Goal: Information Seeking & Learning: Check status

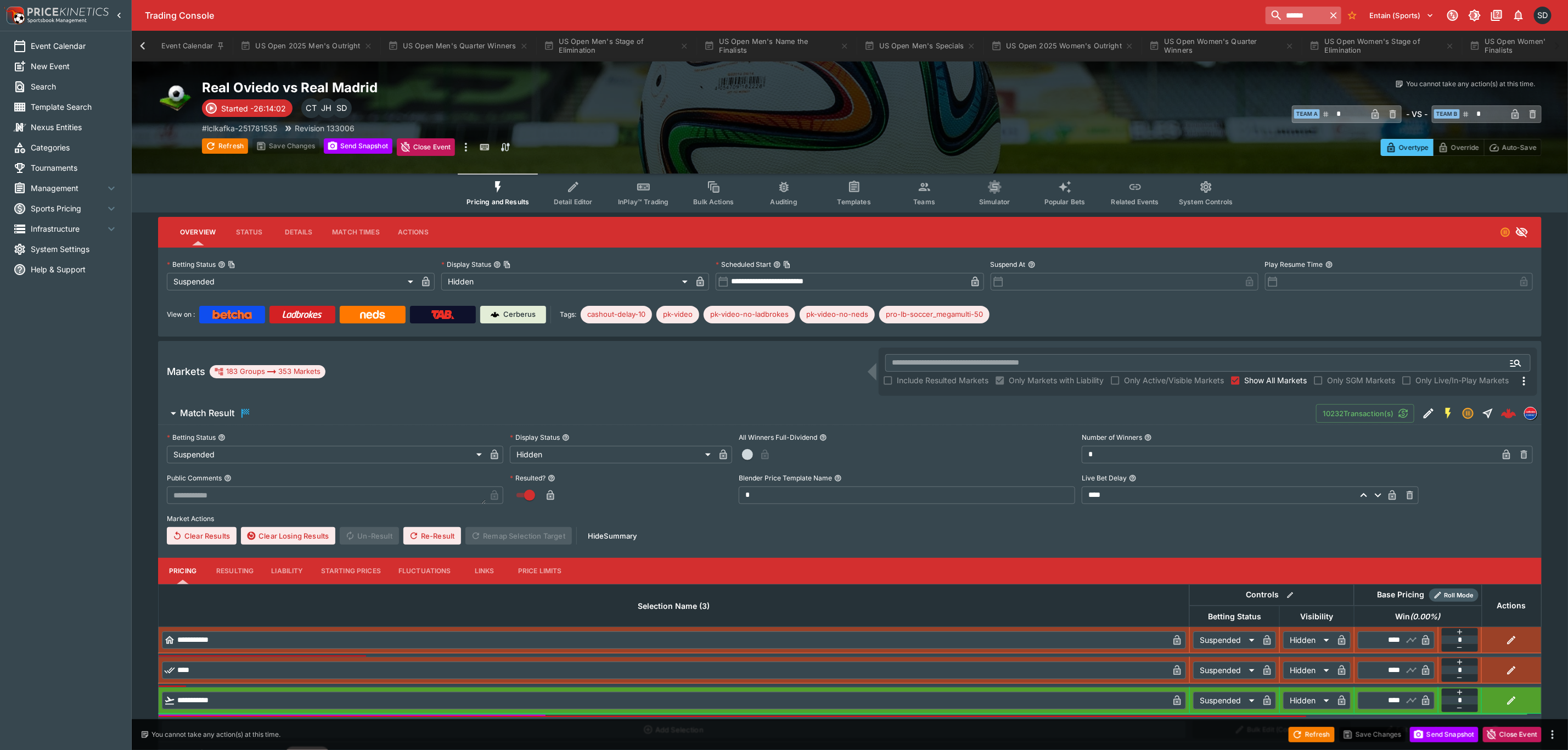
click at [1329, 15] on icon "button" at bounding box center [1334, 15] width 11 height 11
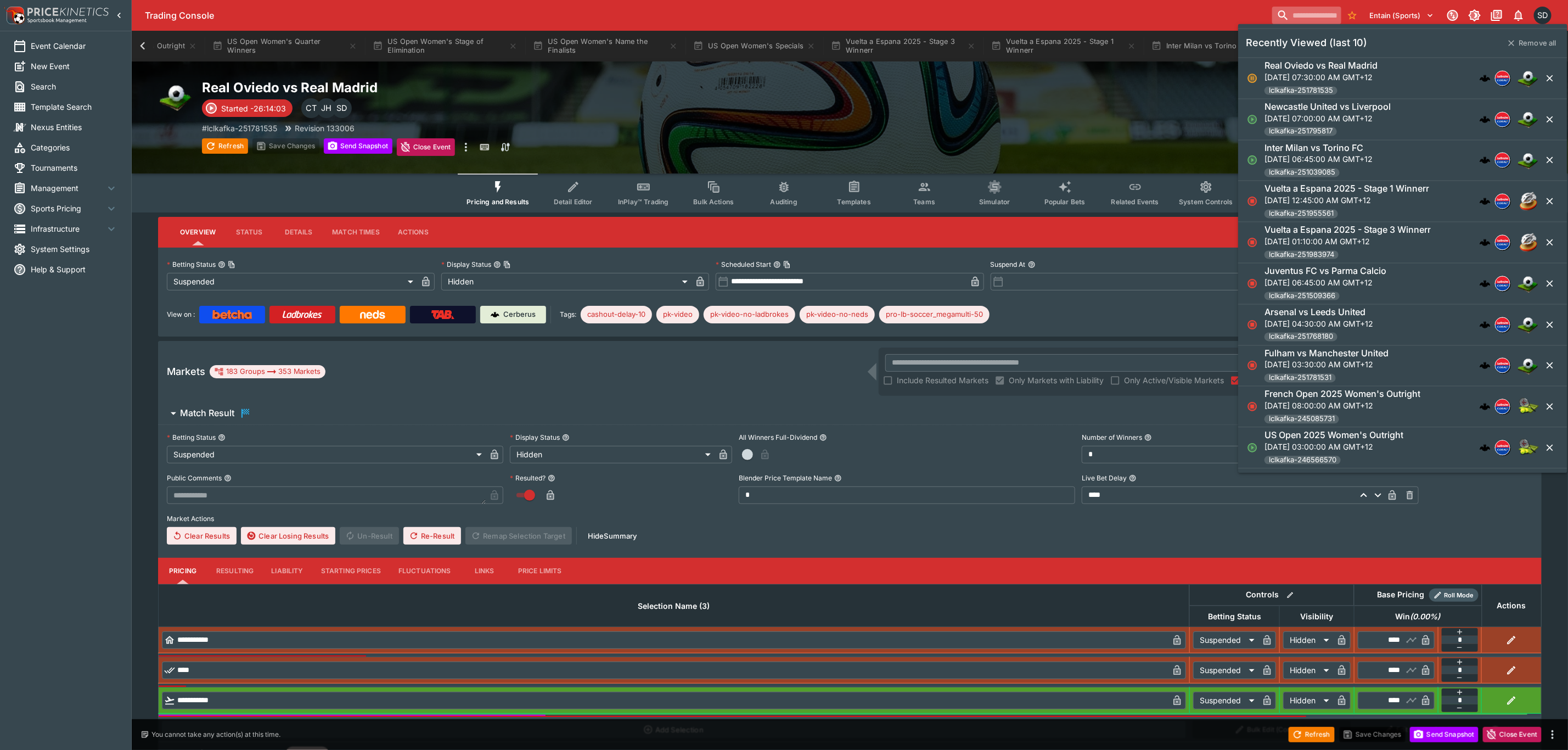
click at [1303, 10] on input "search" at bounding box center [1306, 15] width 69 height 18
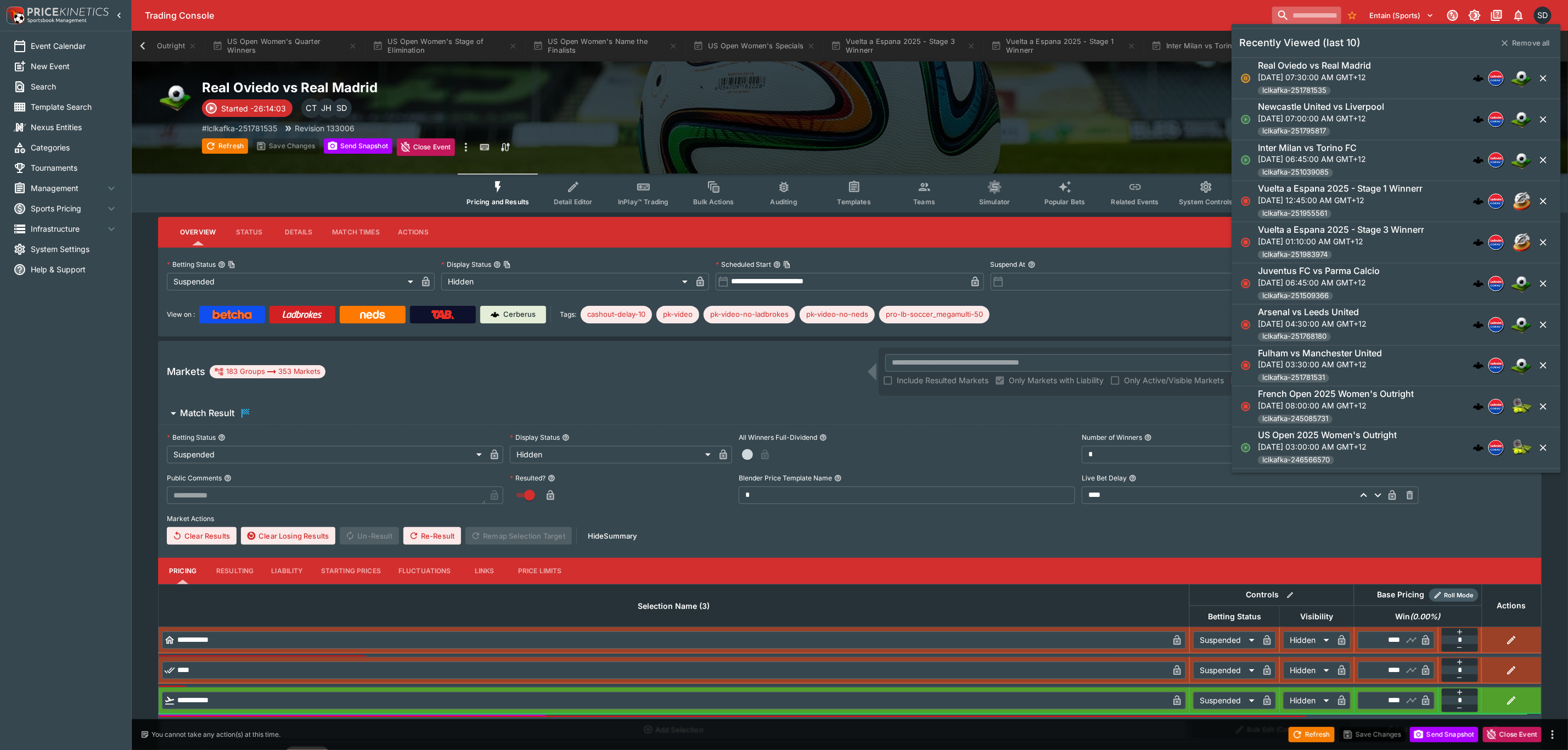
paste input "**********"
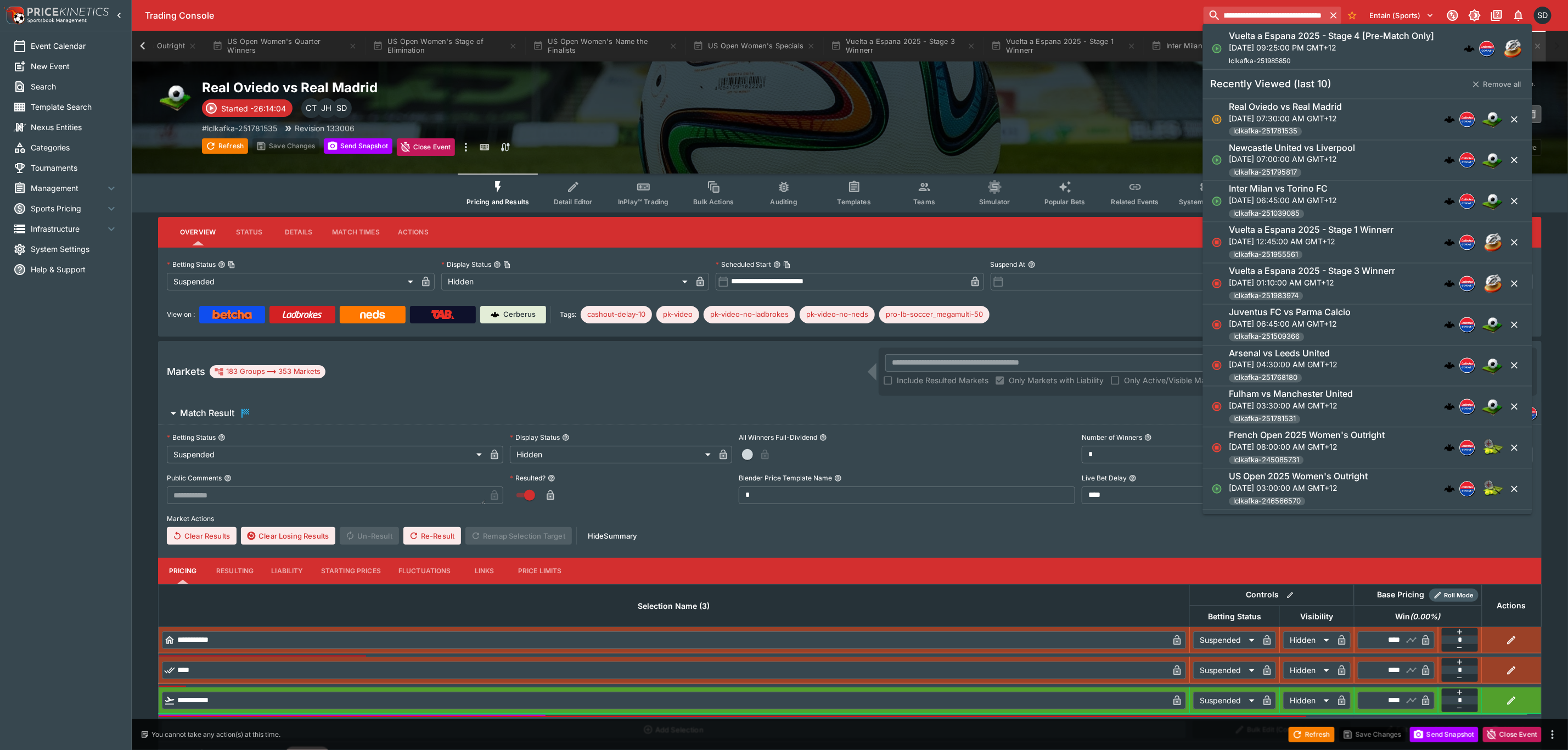
type input "**********"
click at [1290, 46] on p "[DATE] 09:25:00 PM GMT+12" at bounding box center [1332, 47] width 205 height 12
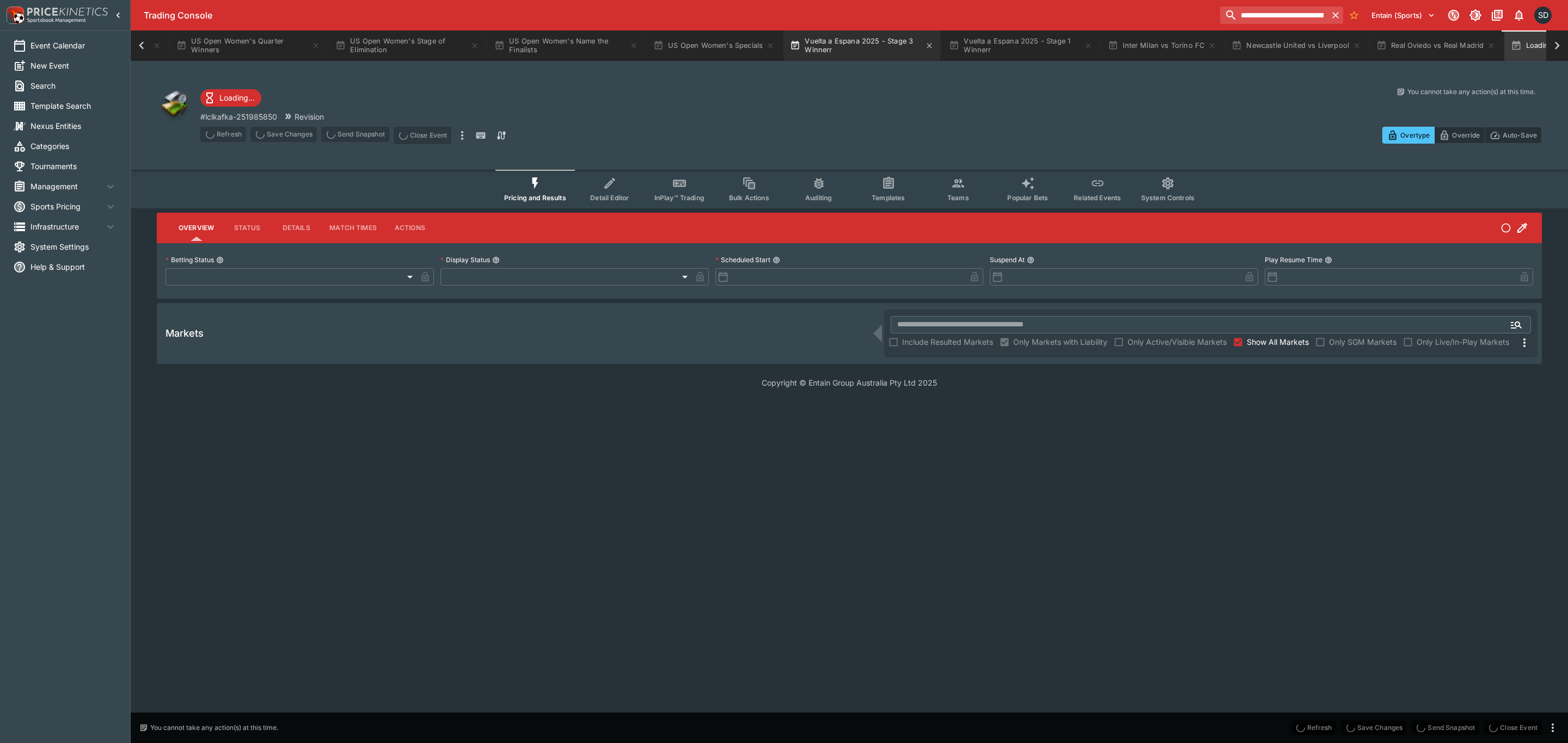
type input "**********"
type input "*******"
type input "**********"
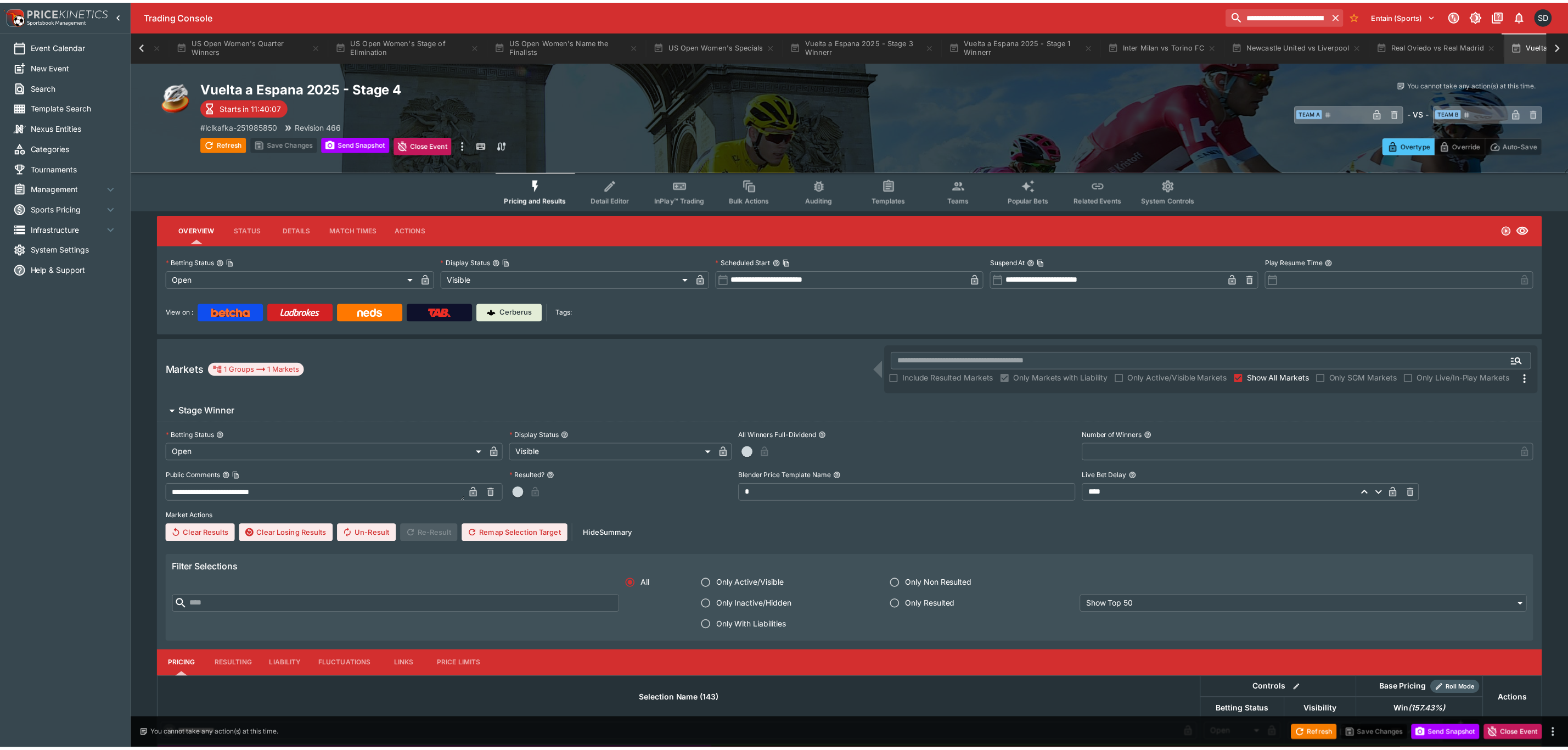
scroll to position [0, 1087]
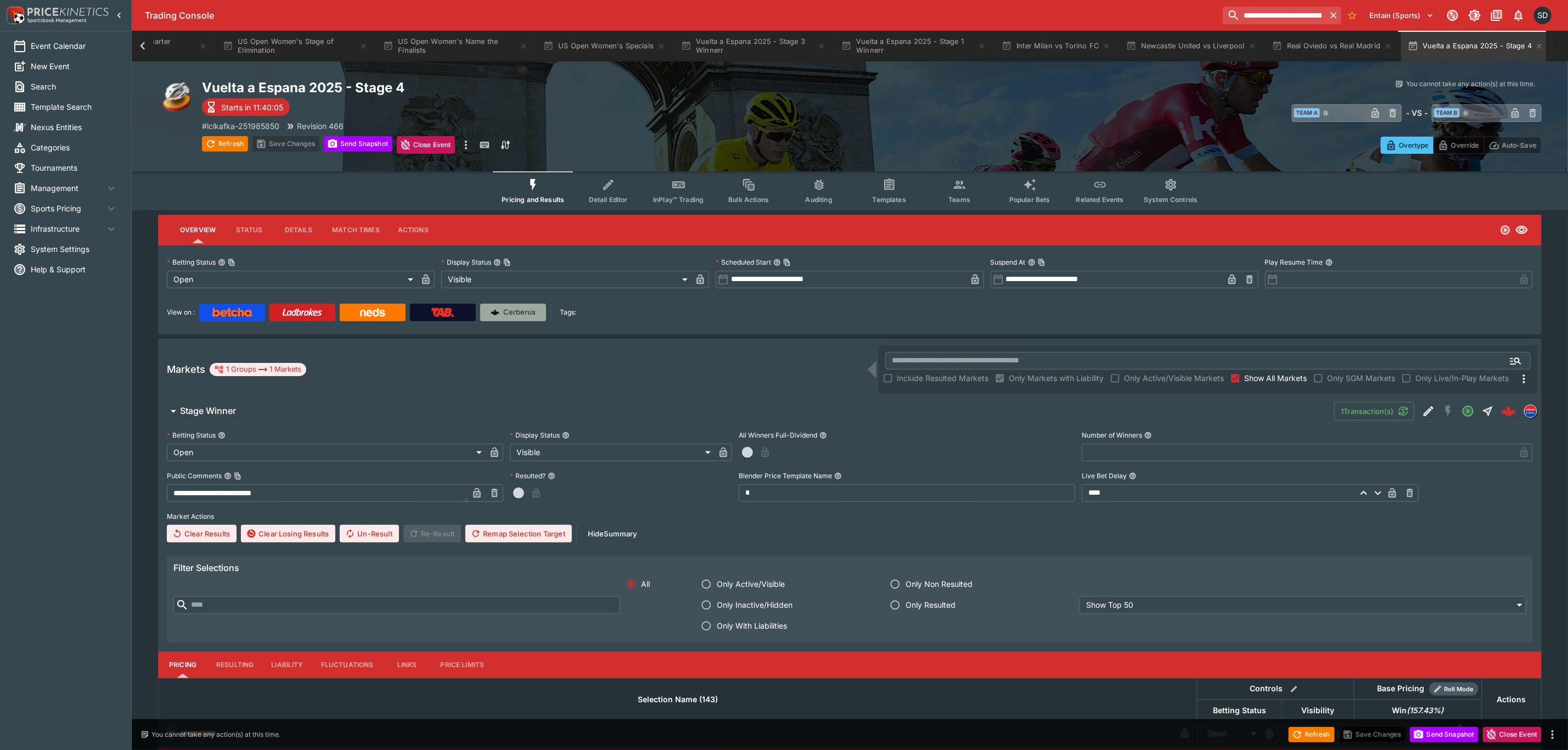
click at [519, 308] on p "Cerberus" at bounding box center [520, 312] width 33 height 11
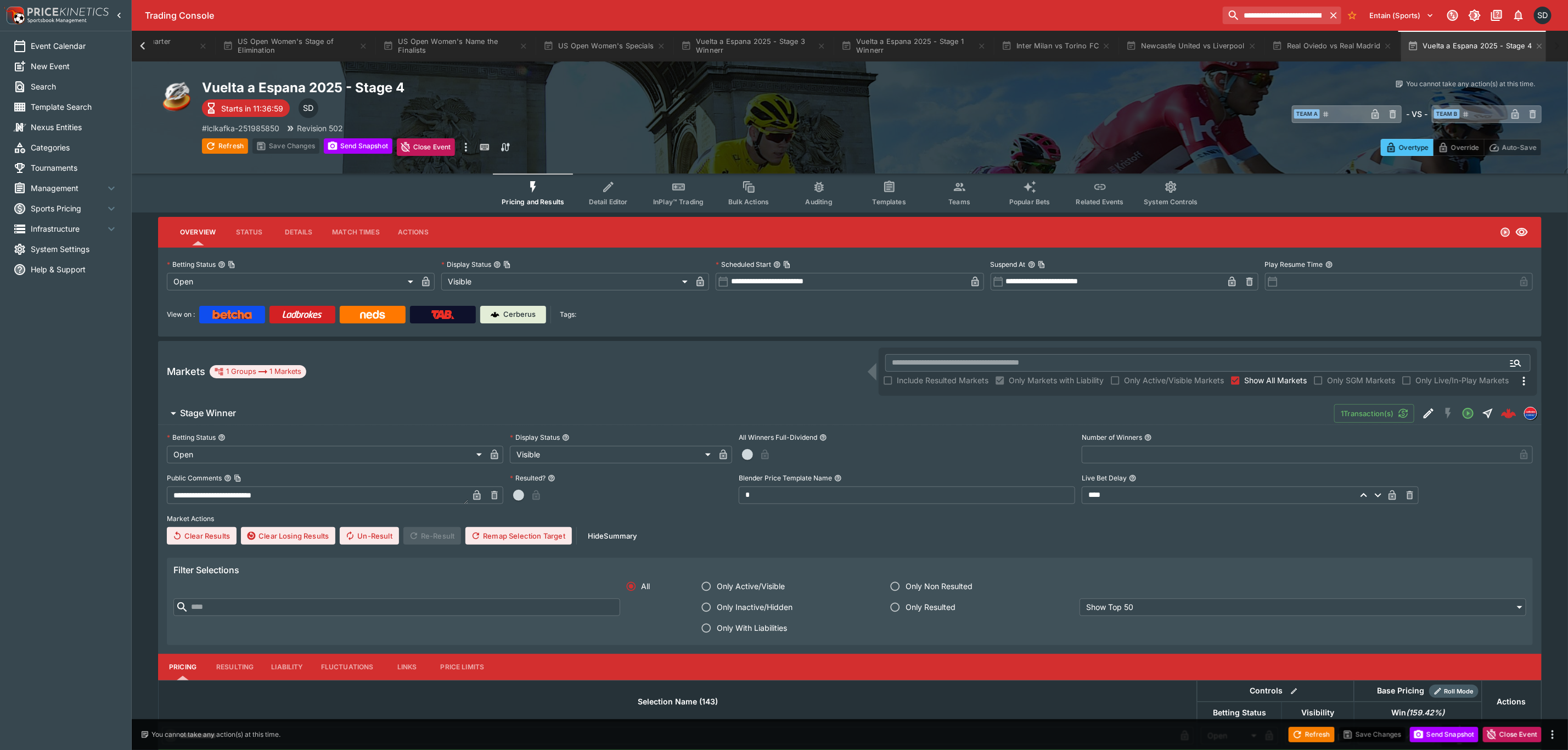
type input "*****"
type input "****"
click at [1535, 46] on icon "button" at bounding box center [1539, 46] width 9 height 9
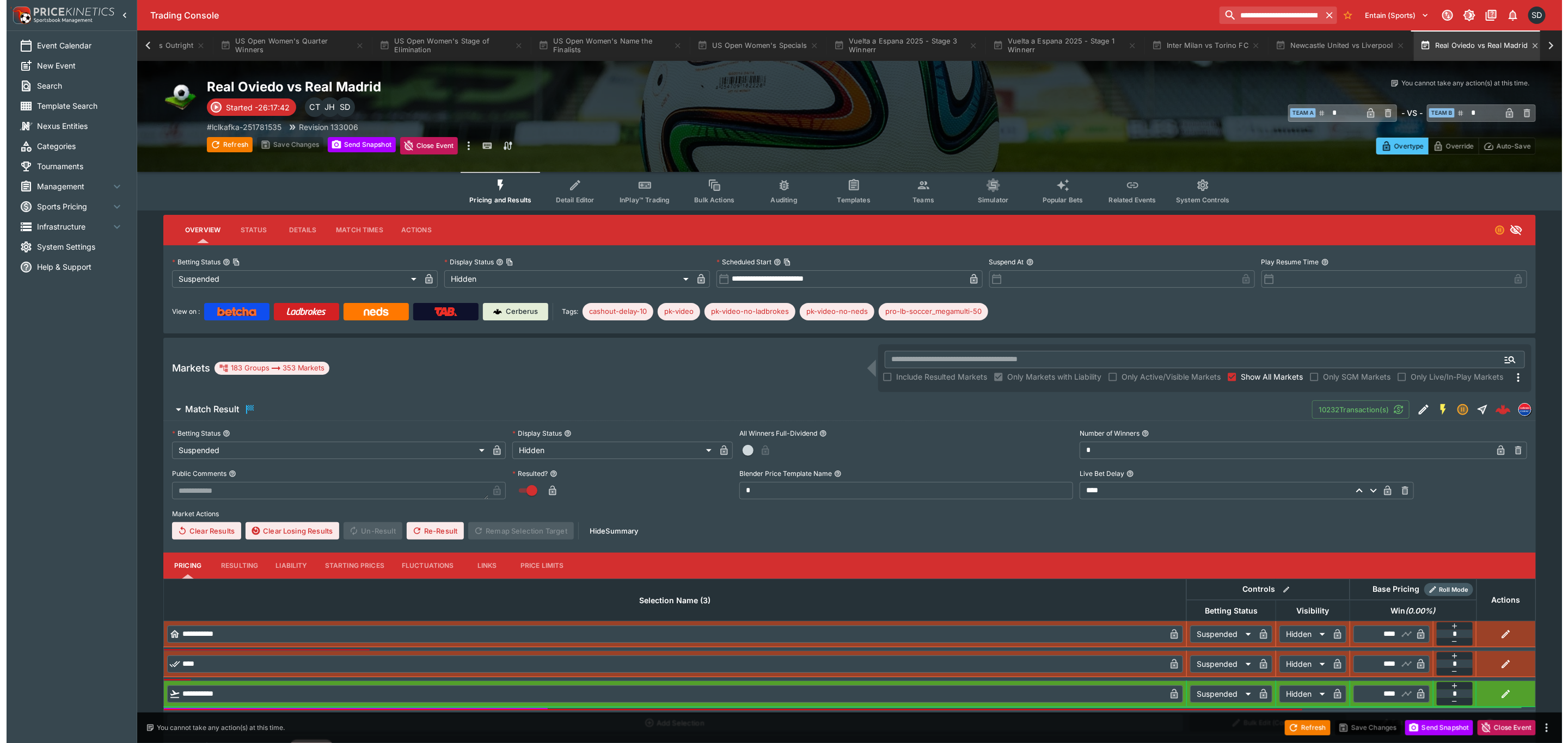
scroll to position [0, 929]
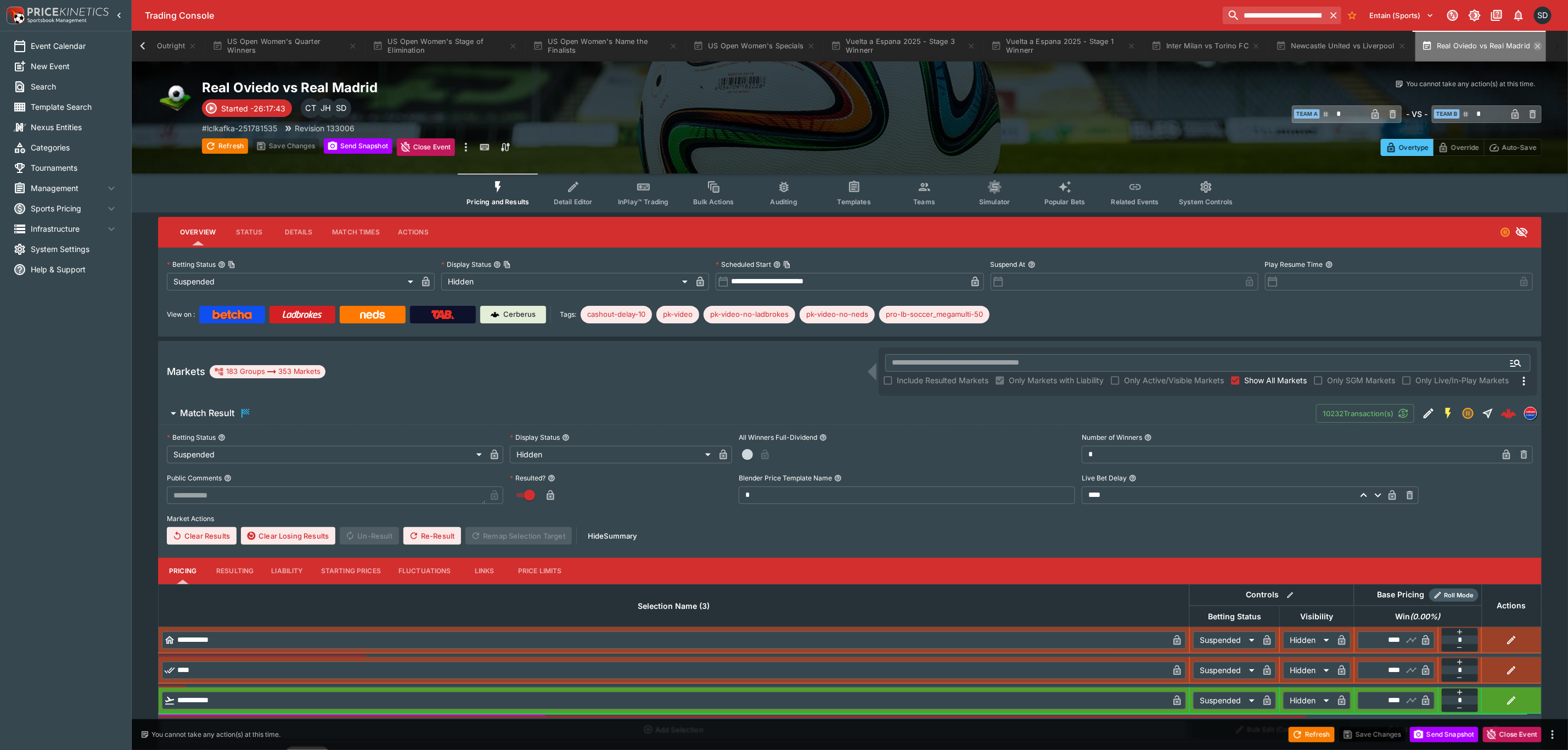
click at [1537, 46] on icon "button" at bounding box center [1538, 46] width 9 height 9
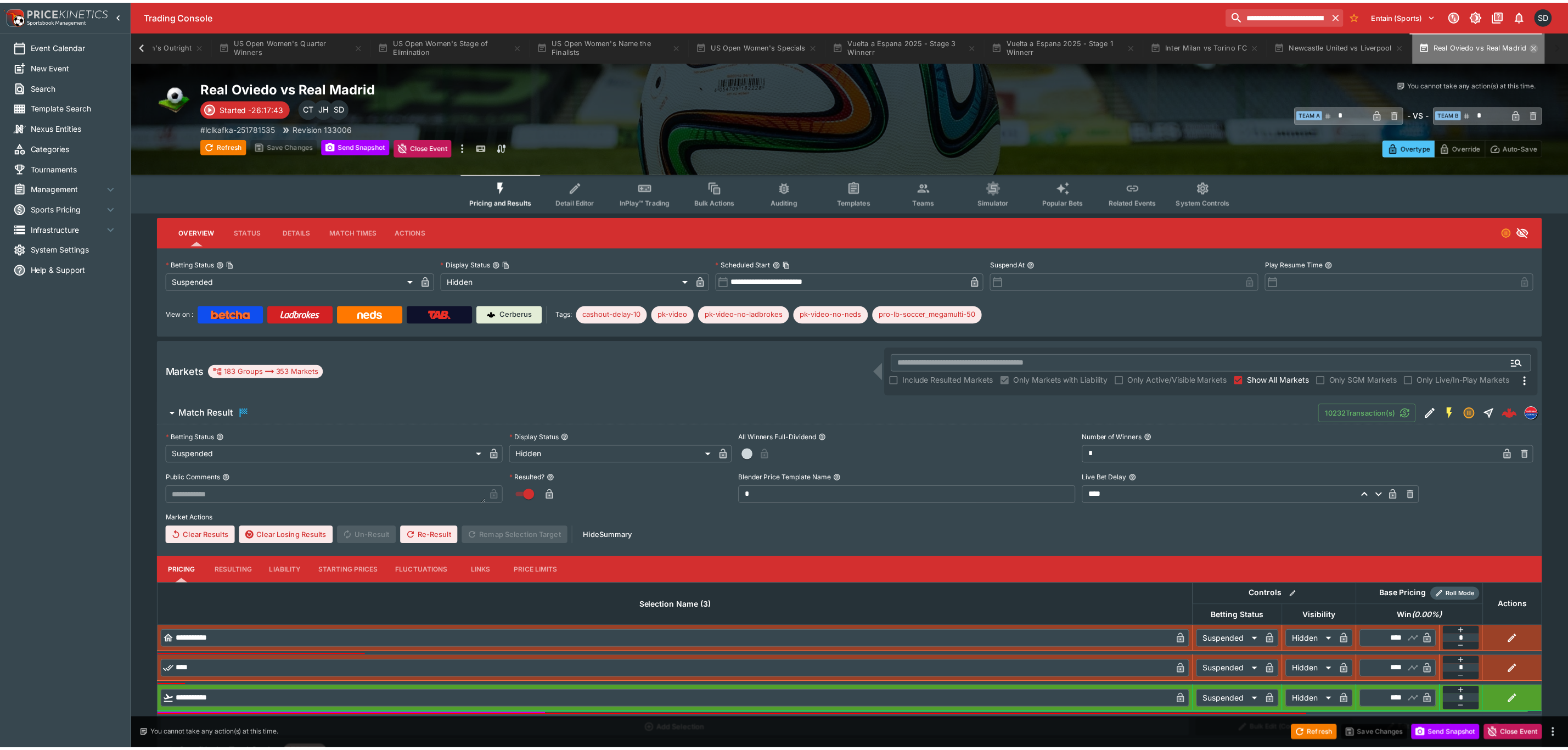
scroll to position [0, 791]
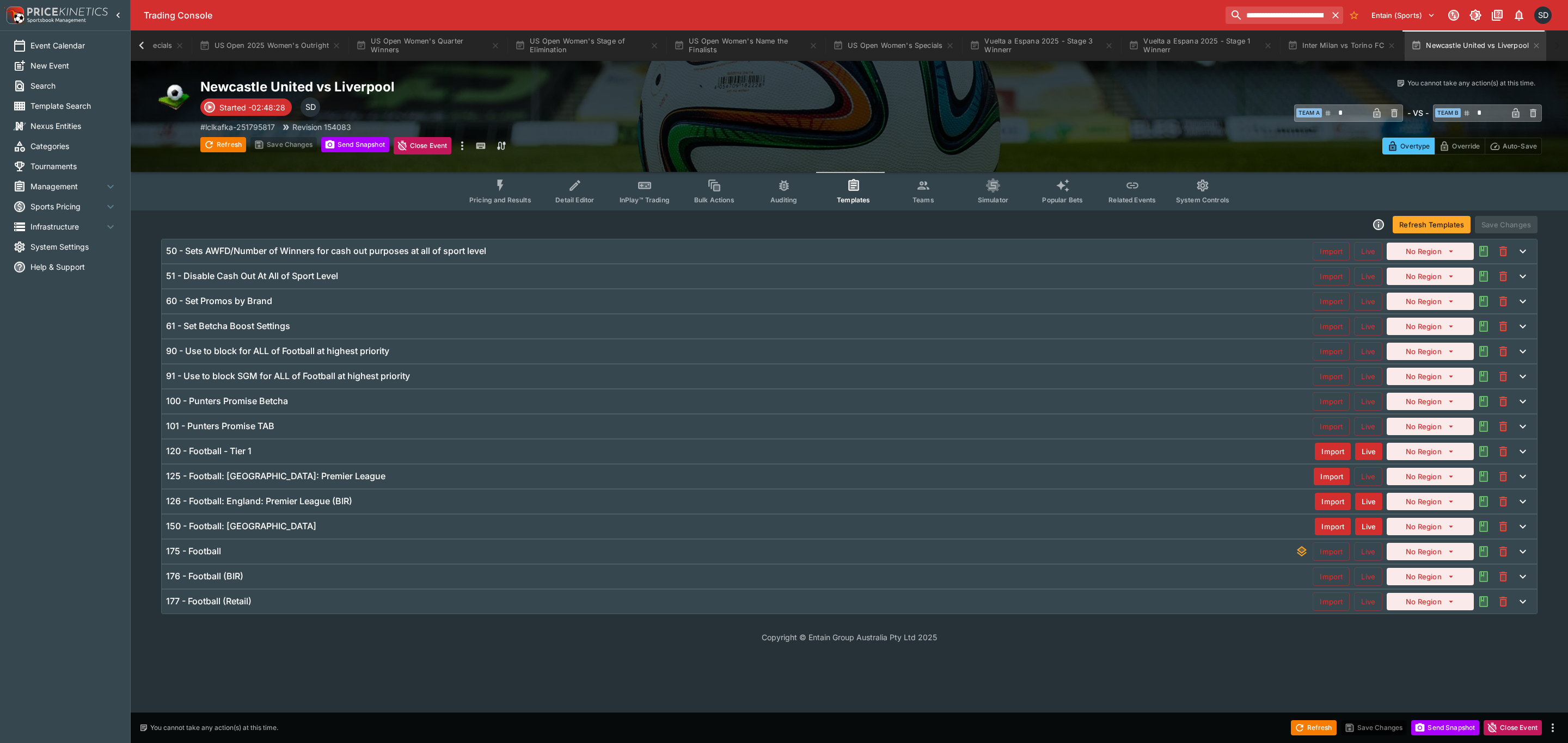
click at [495, 196] on span "Pricing and Results" at bounding box center [500, 200] width 62 height 8
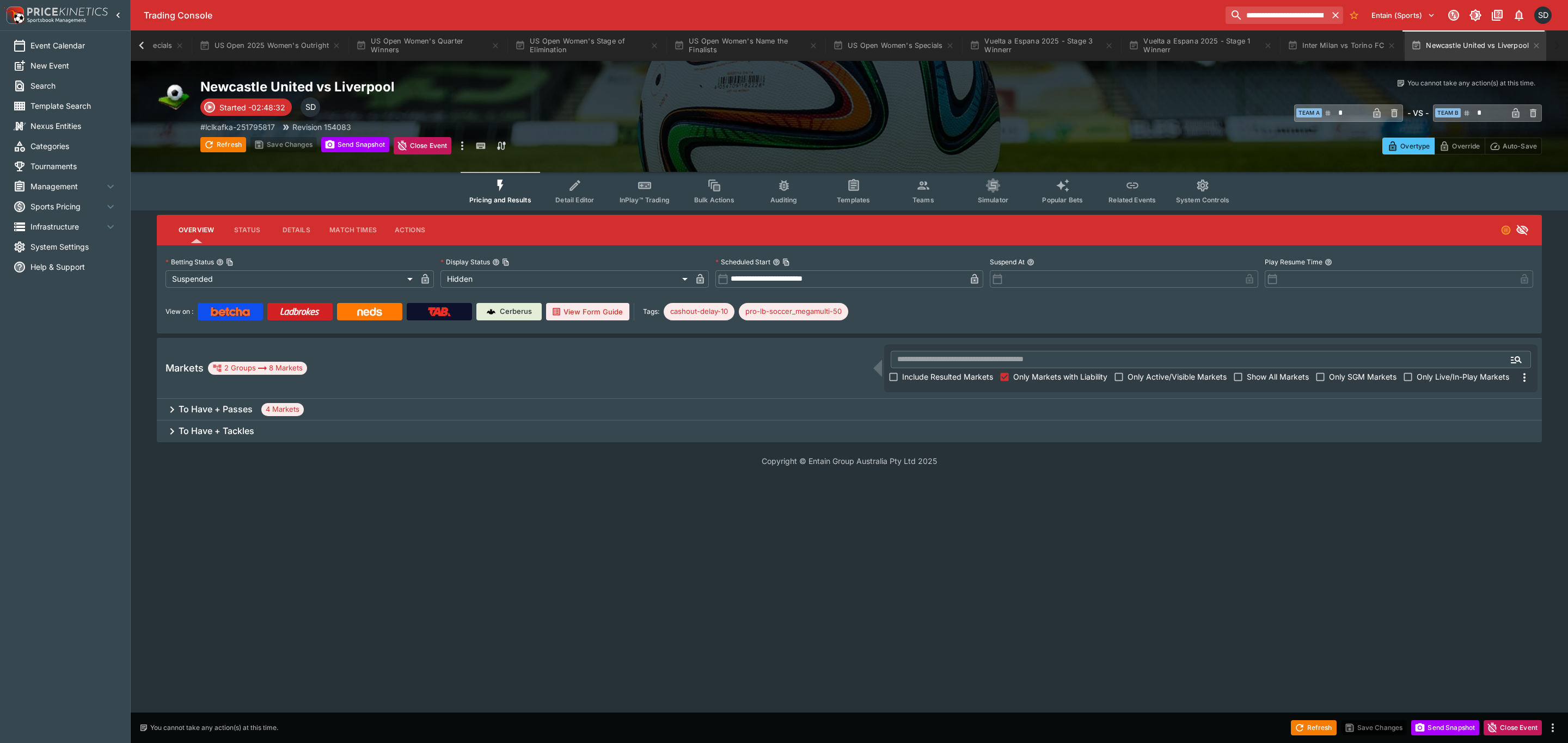
click at [825, 410] on div "To Have + Passes 4 Markets" at bounding box center [849, 410] width 1384 height 21
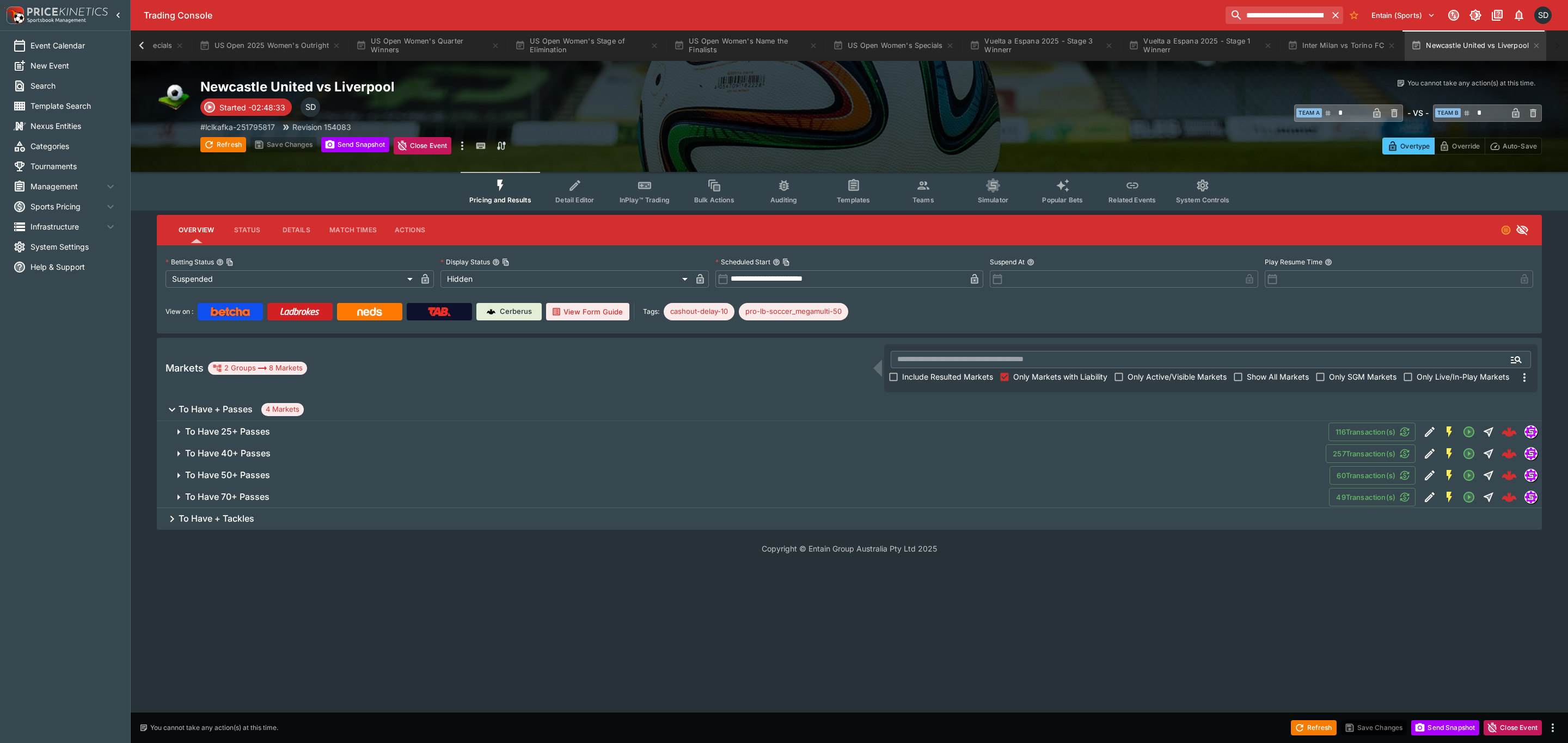
click at [825, 410] on span "To Have + Passes 4 Markets" at bounding box center [856, 409] width 1355 height 13
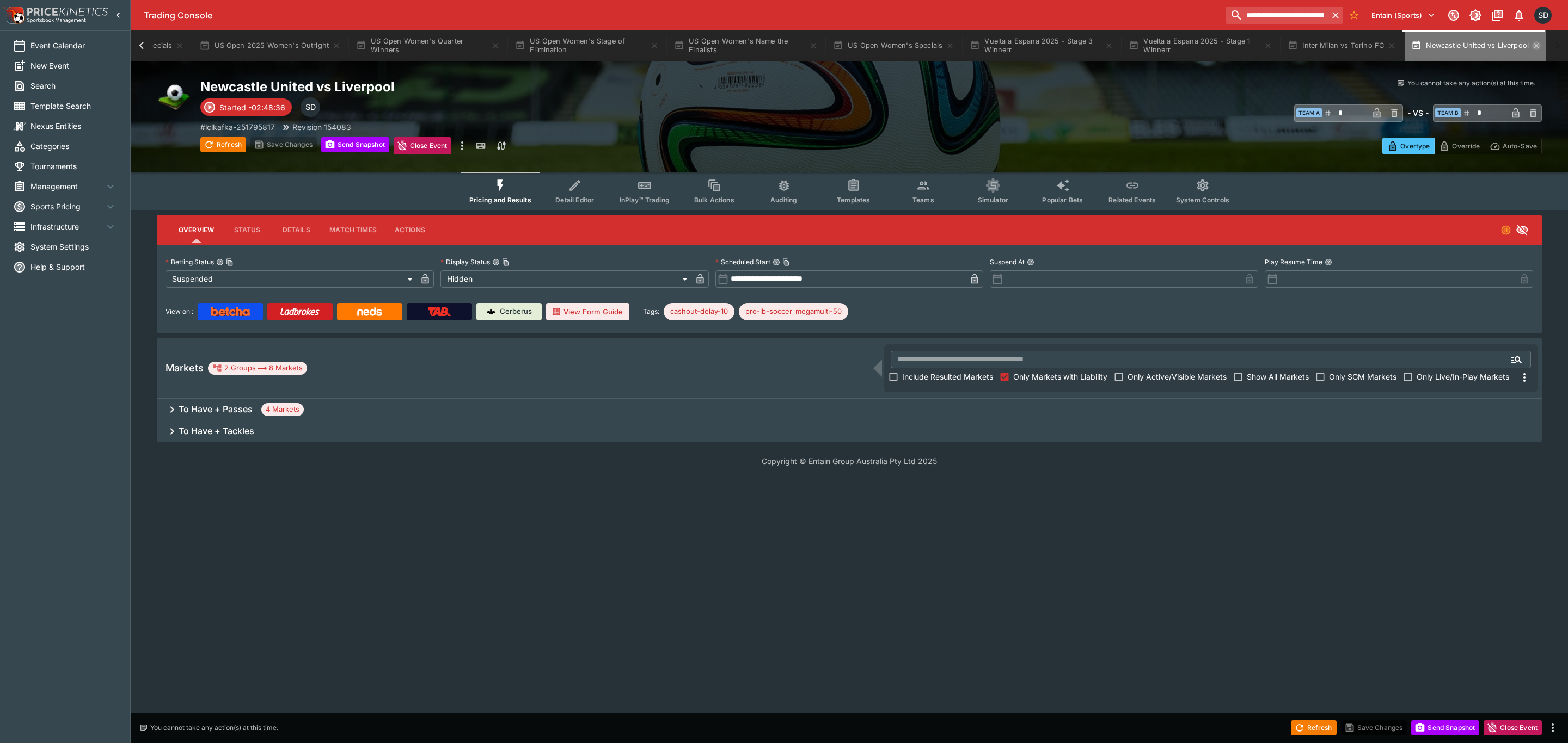
click at [1535, 46] on icon "button" at bounding box center [1536, 45] width 8 height 8
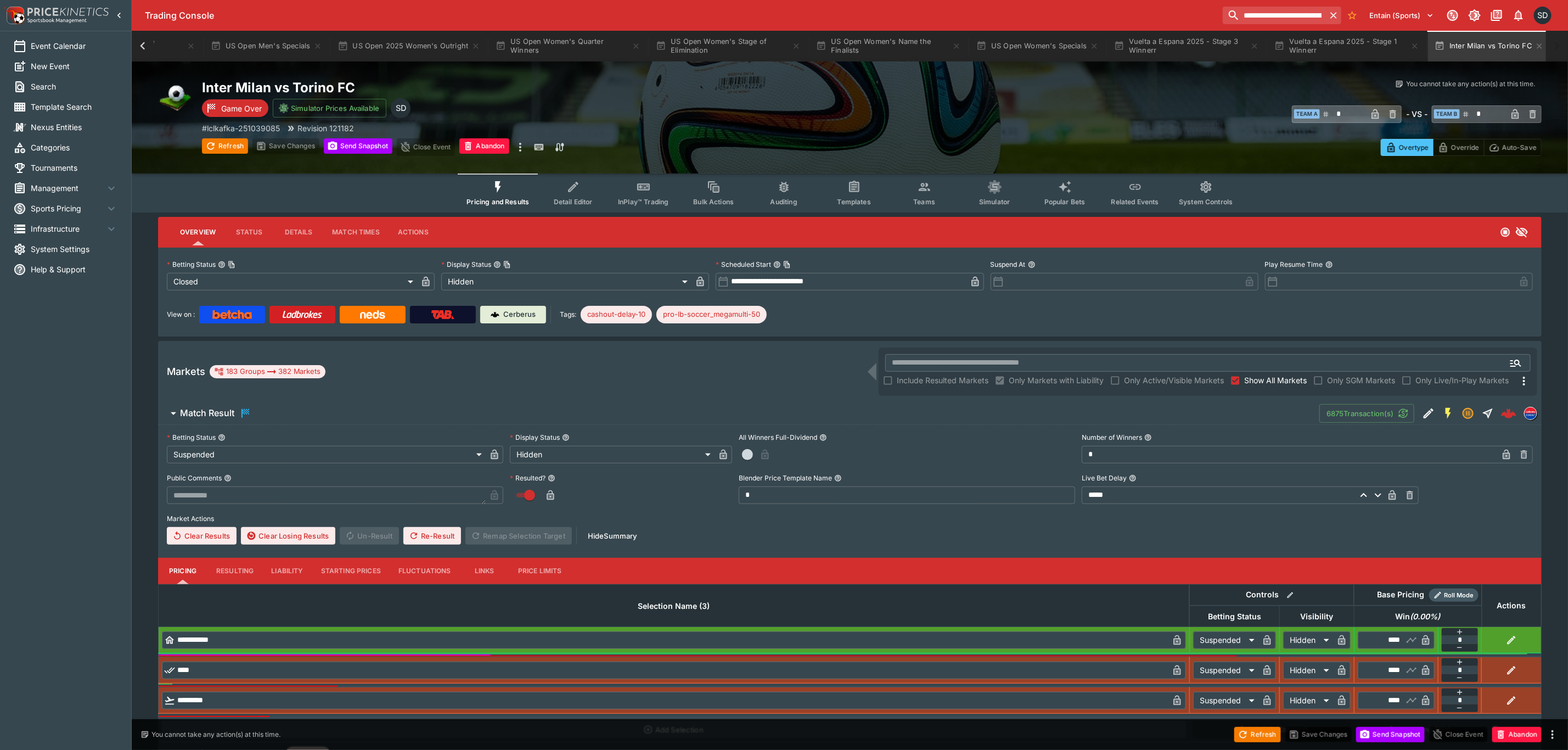
scroll to position [0, 655]
click at [1535, 43] on icon "button" at bounding box center [1538, 46] width 9 height 9
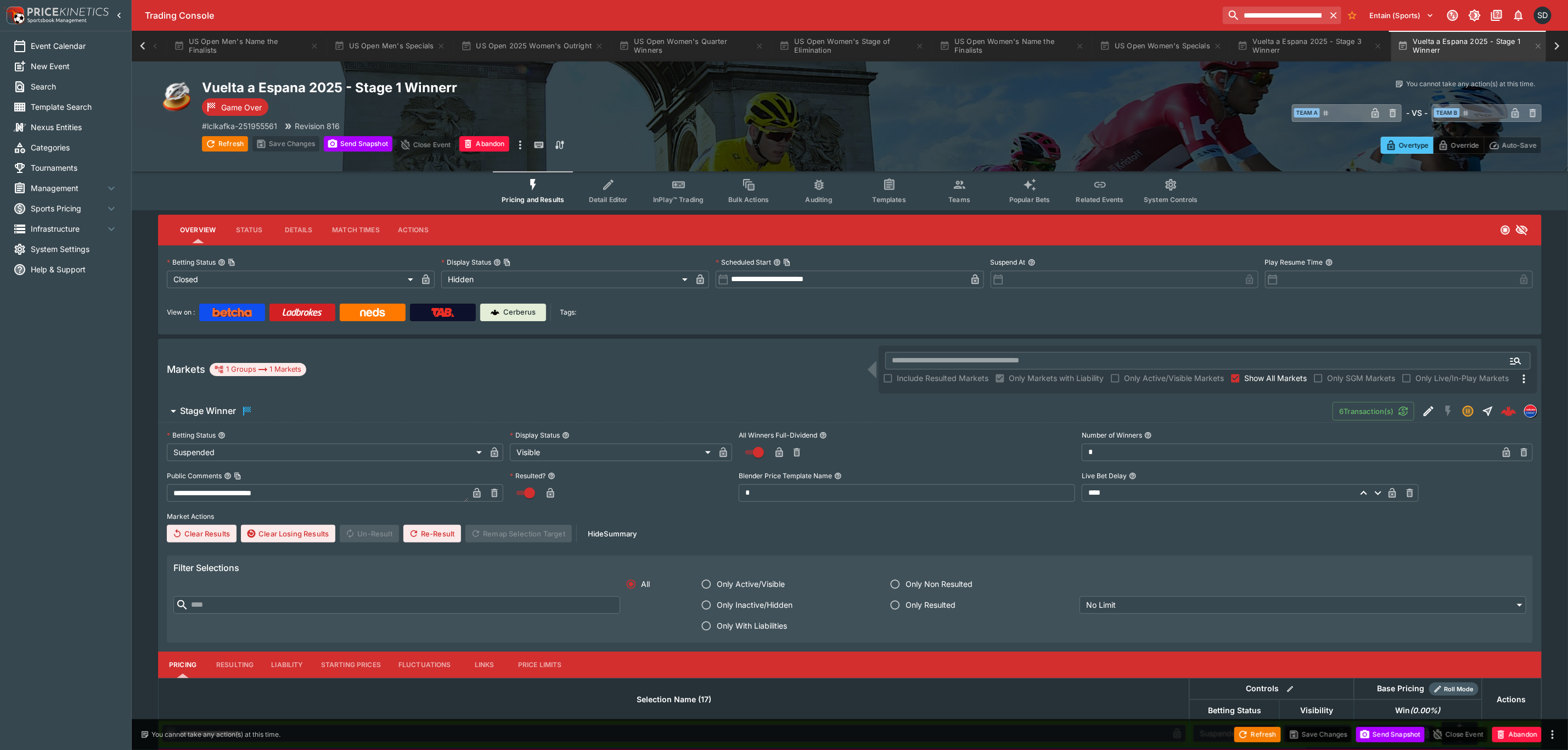
scroll to position [0, 533]
click at [1368, 48] on button "Vuelta a Espana 2025 - Stage 3 Winnerr" at bounding box center [1308, 46] width 158 height 31
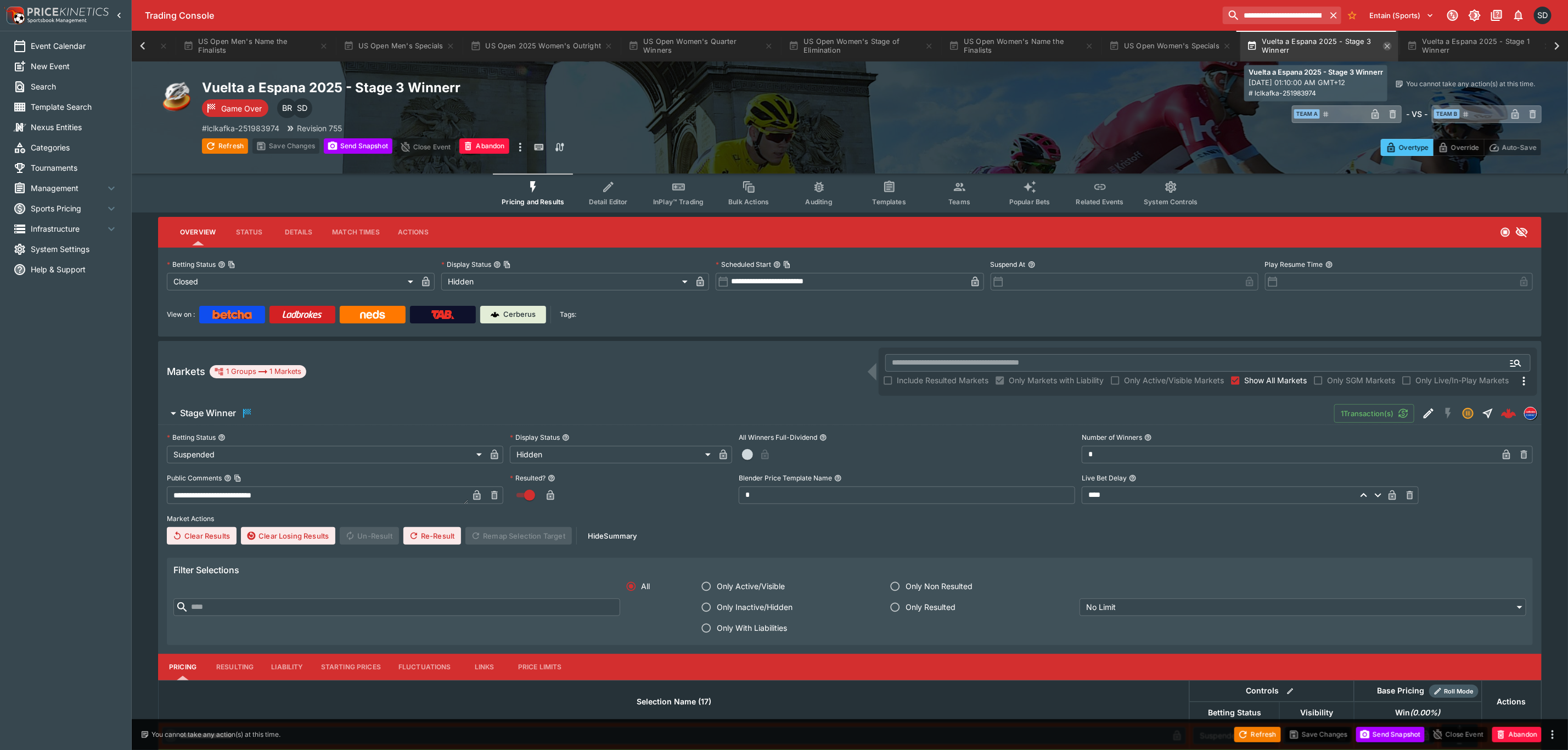
click at [1383, 48] on icon "button" at bounding box center [1387, 46] width 9 height 9
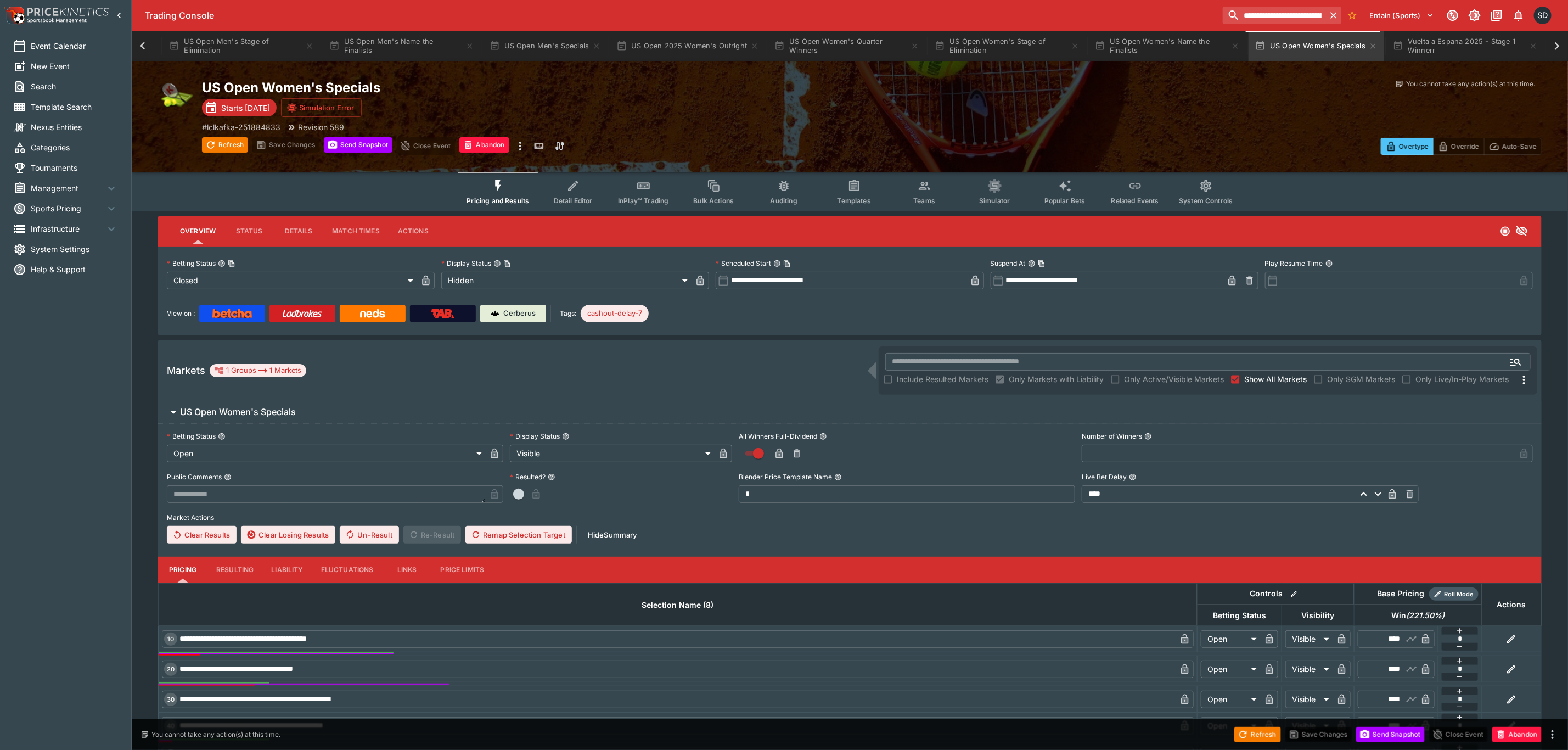
scroll to position [0, 359]
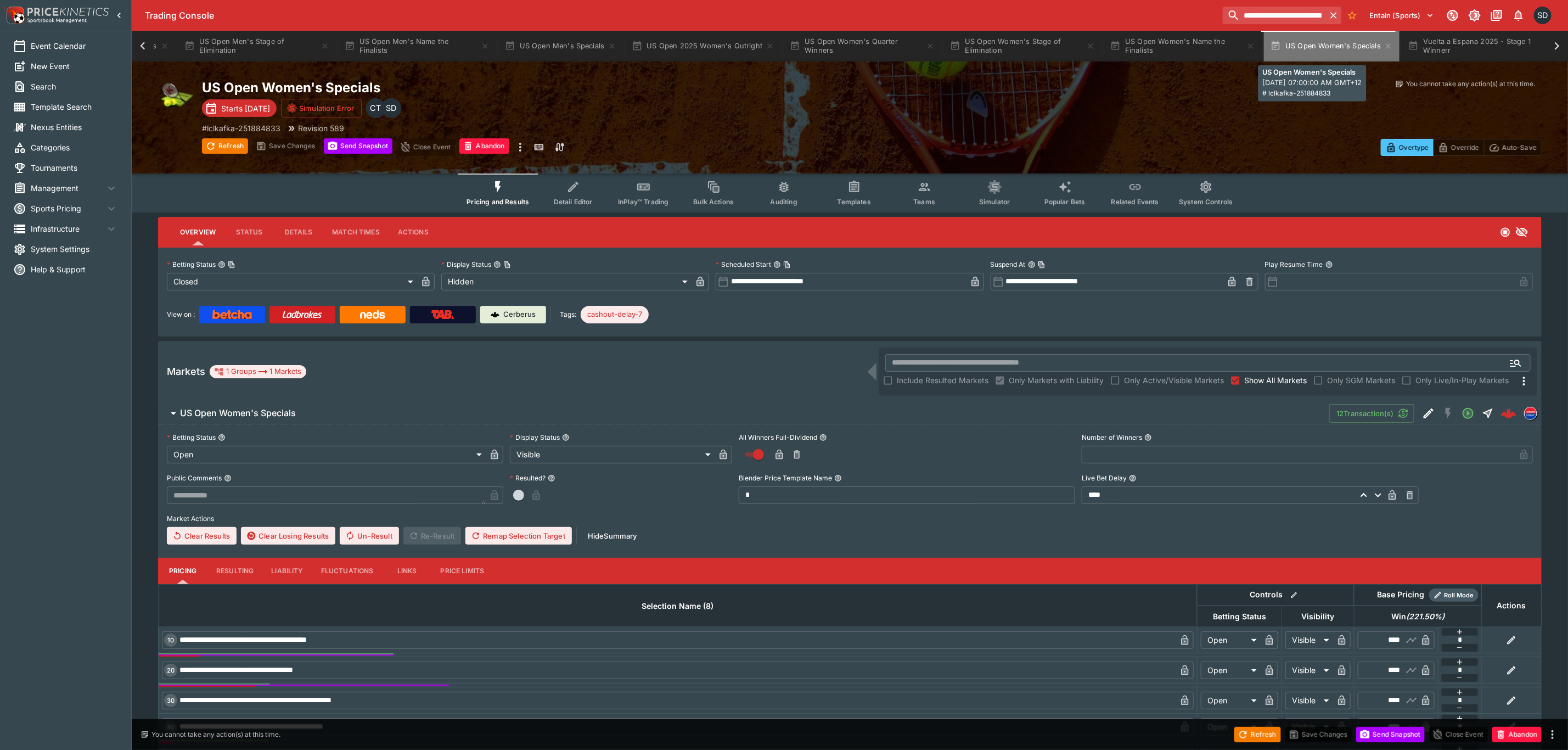
click at [1384, 48] on icon "button" at bounding box center [1388, 46] width 9 height 9
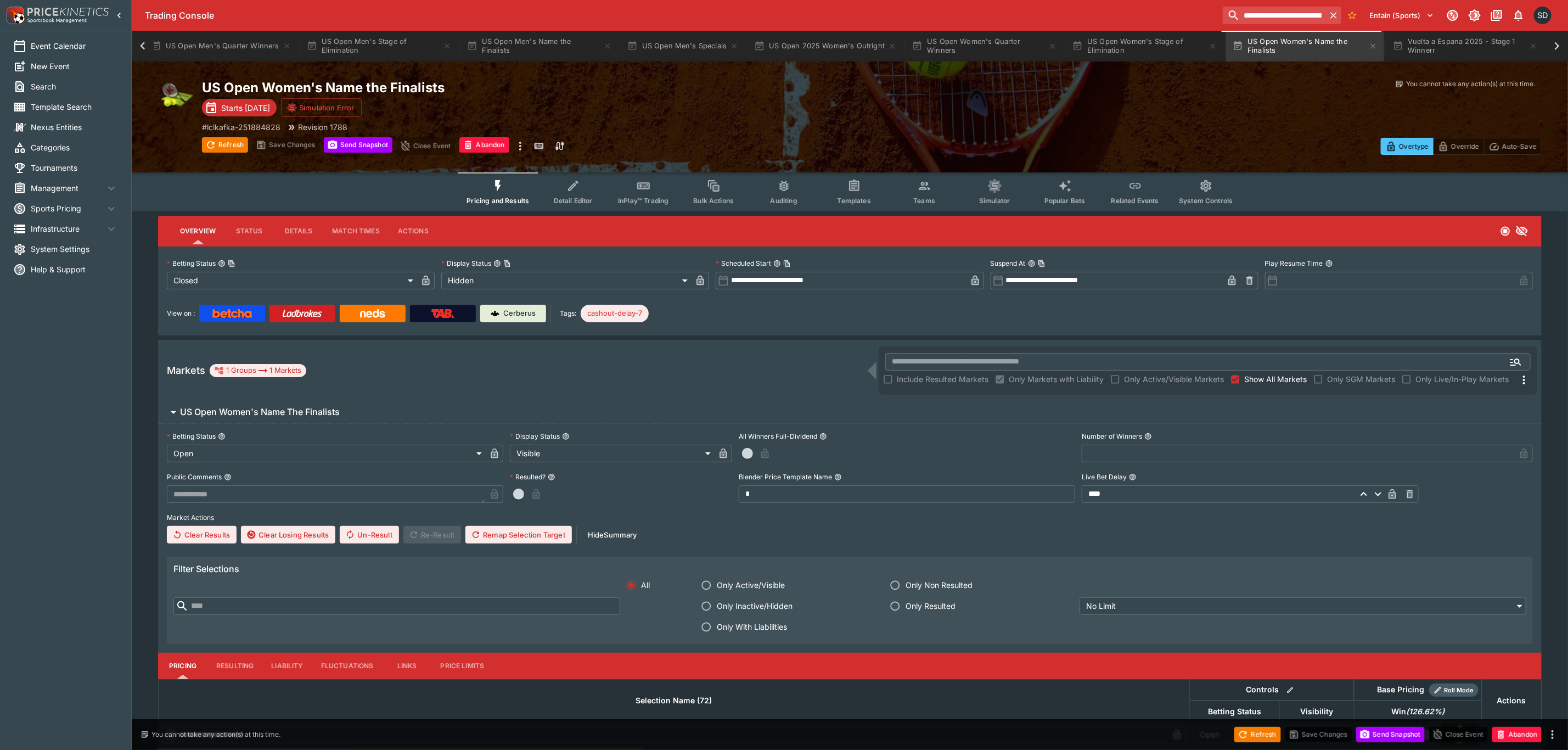
scroll to position [0, 223]
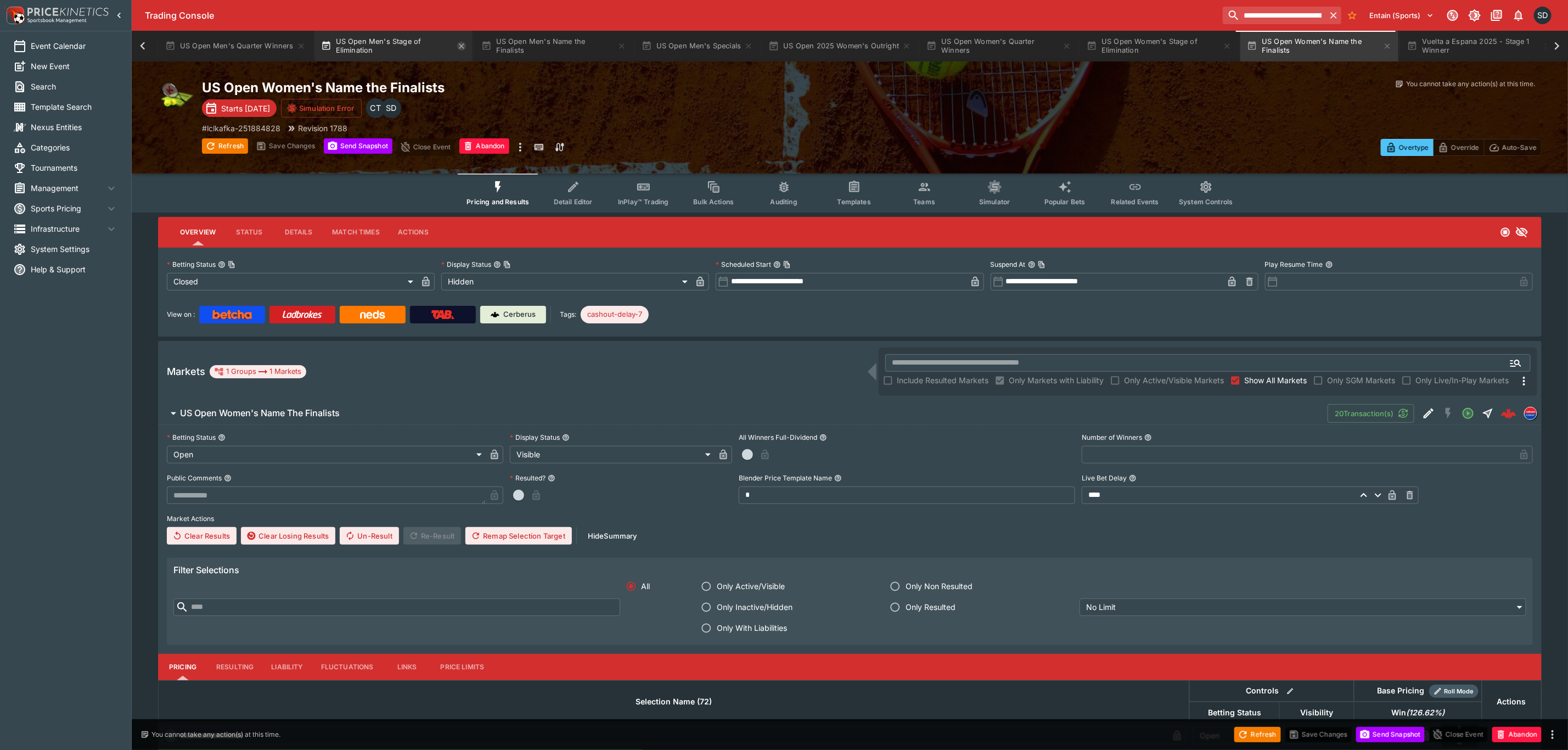
click at [458, 50] on icon "button" at bounding box center [461, 46] width 9 height 9
click at [447, 45] on icon "button" at bounding box center [451, 46] width 9 height 9
click at [364, 45] on icon "button" at bounding box center [368, 46] width 9 height 9
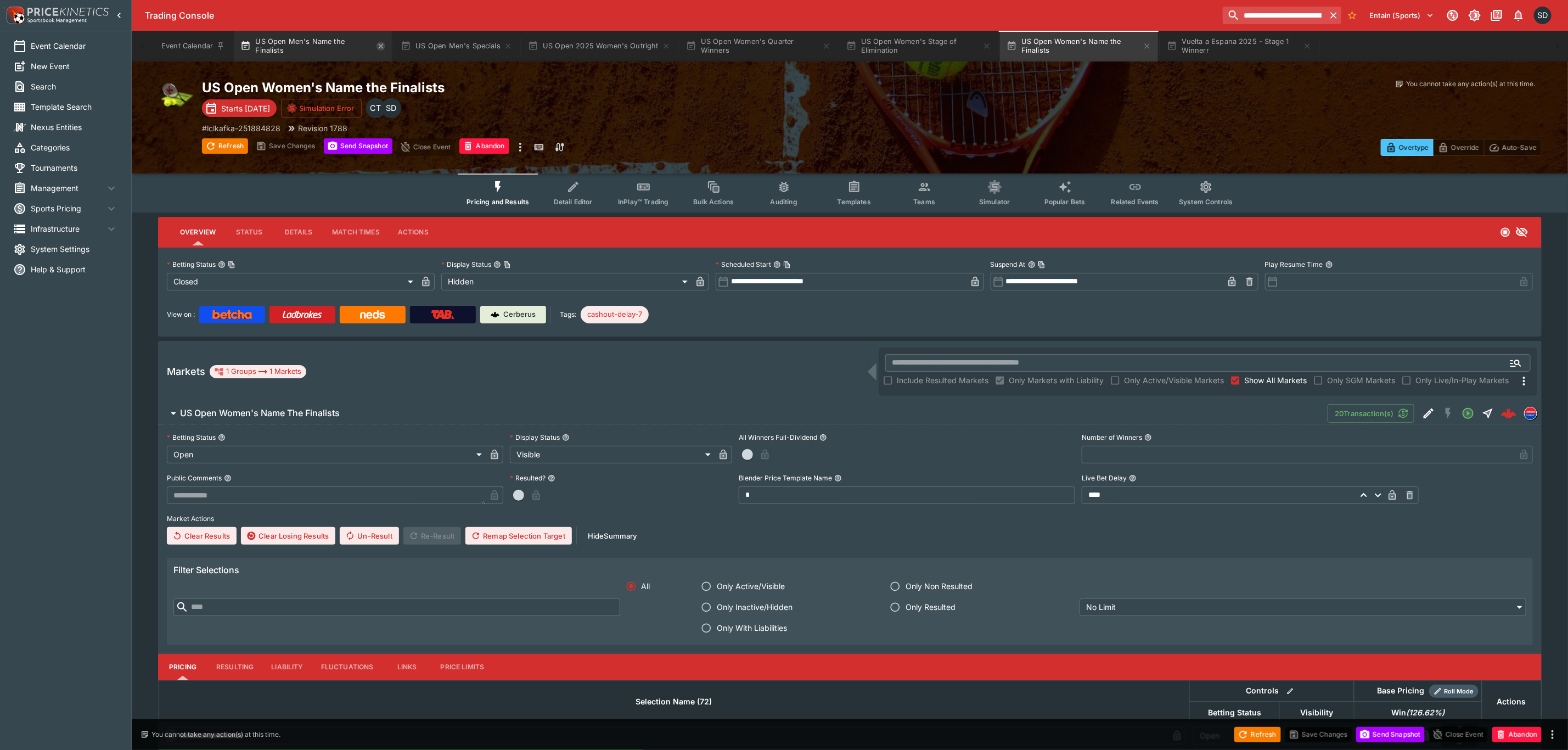
click at [378, 43] on icon "button" at bounding box center [380, 46] width 9 height 9
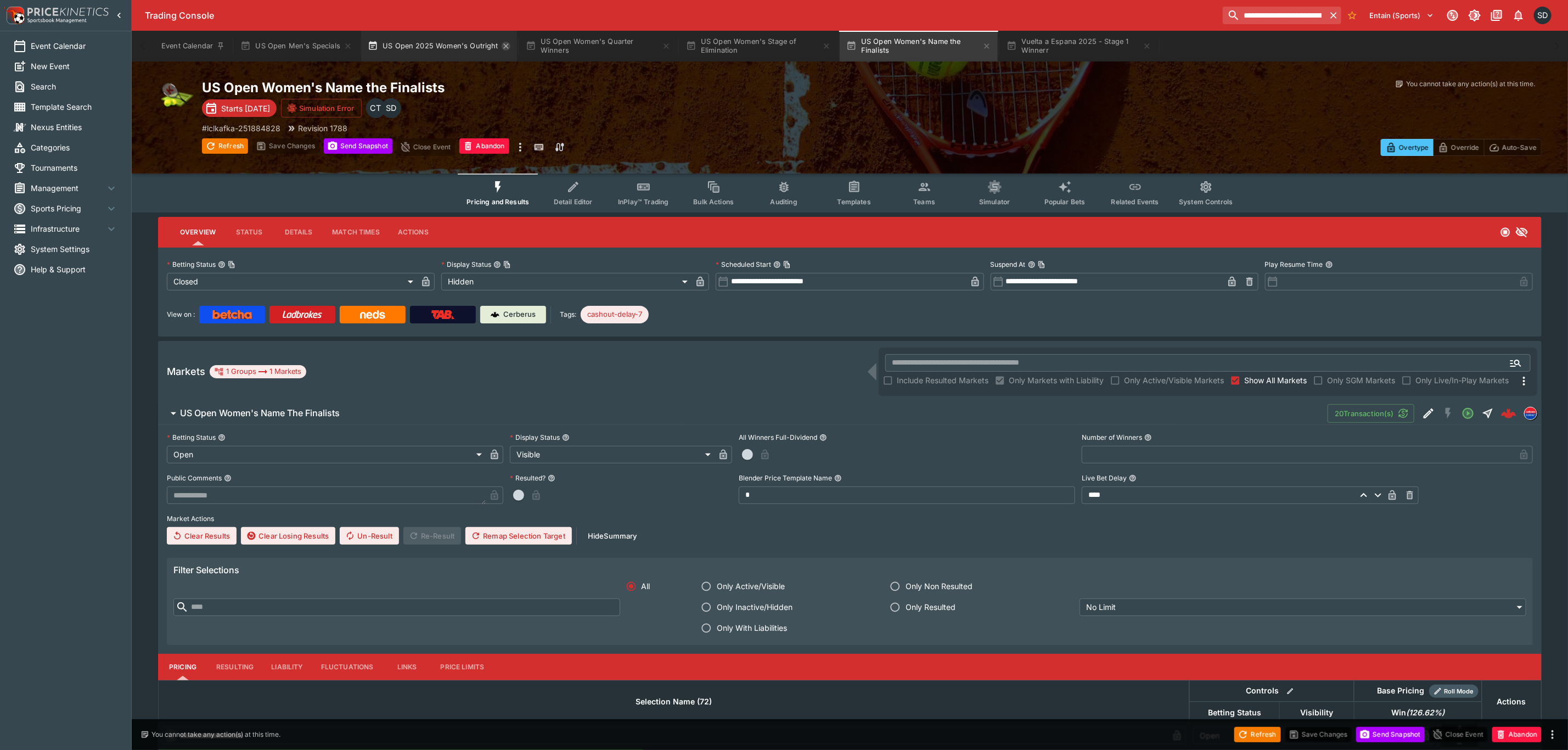
click at [503, 44] on icon "button" at bounding box center [506, 46] width 9 height 9
click at [510, 44] on icon "button" at bounding box center [508, 46] width 5 height 5
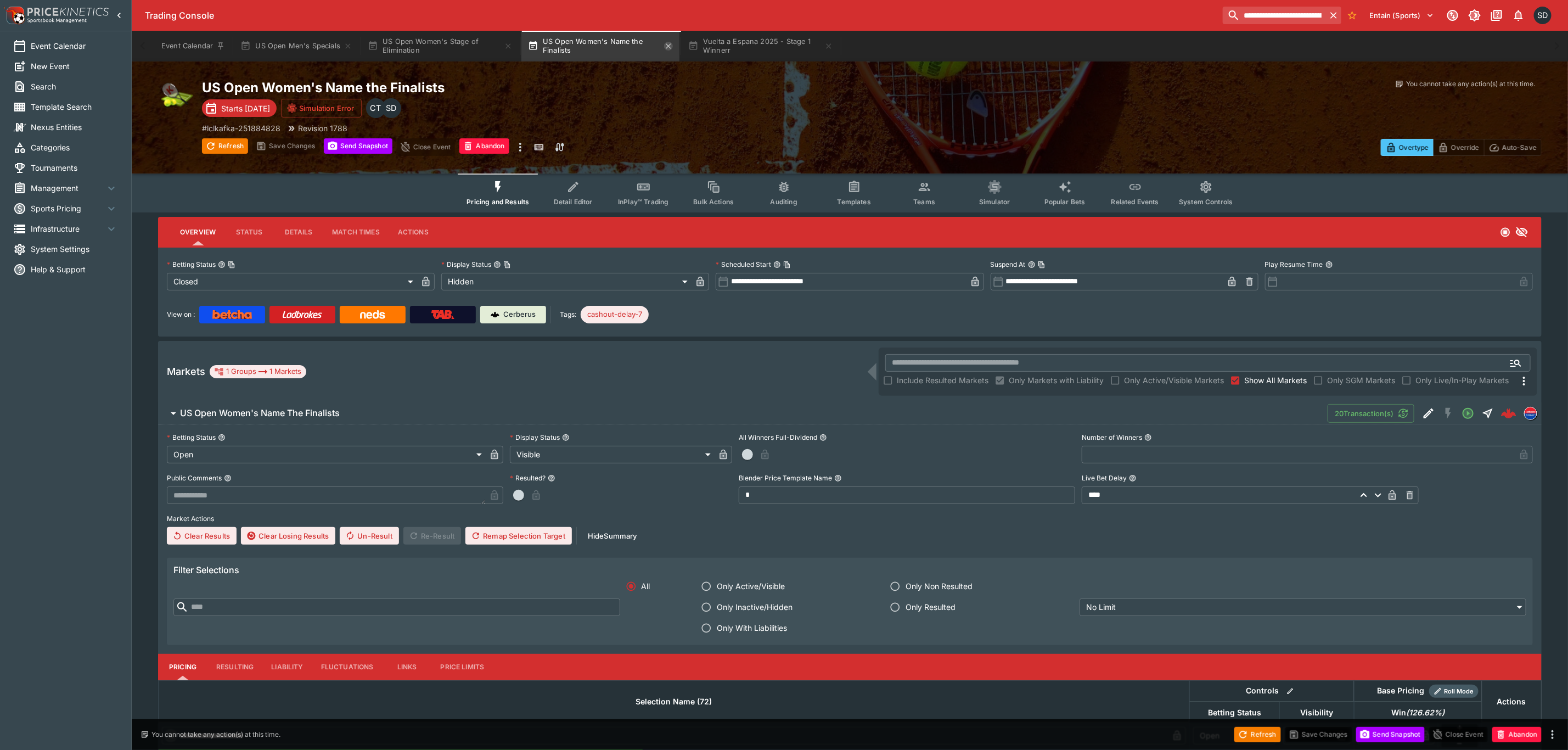
click at [672, 44] on icon "button" at bounding box center [668, 46] width 9 height 9
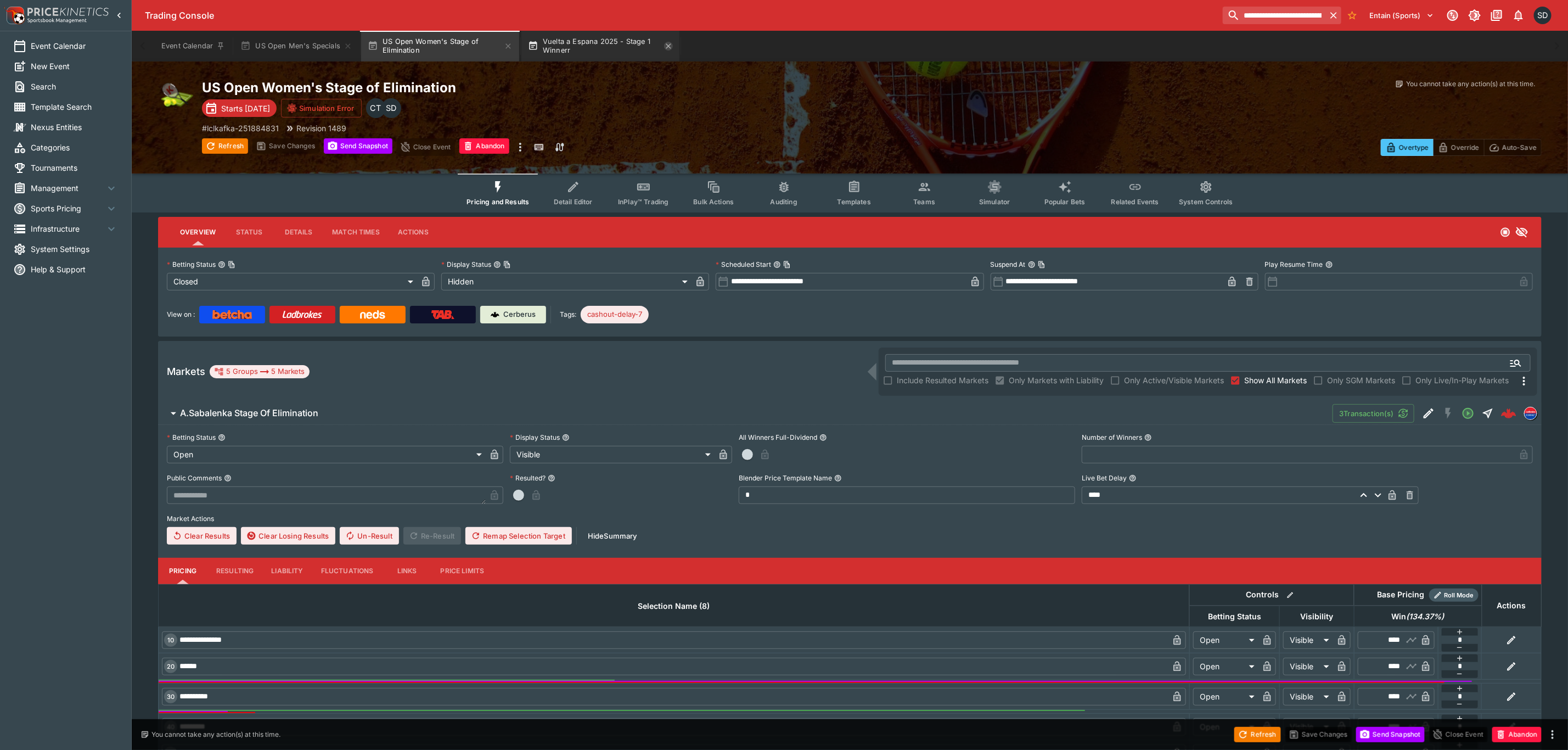
click at [667, 46] on icon "button" at bounding box center [668, 46] width 9 height 9
click at [511, 43] on icon "button" at bounding box center [508, 46] width 9 height 9
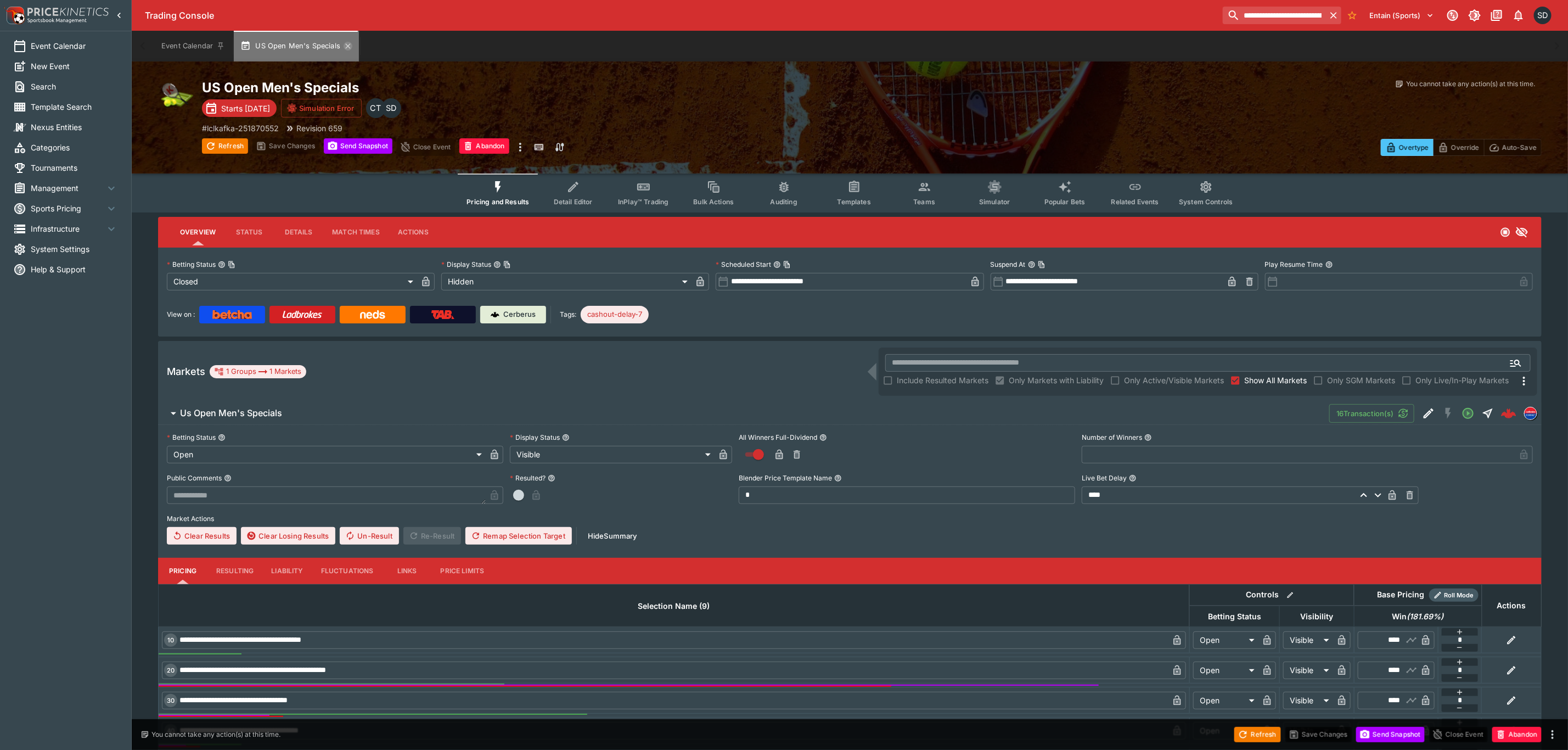
click at [346, 43] on icon "button" at bounding box center [348, 46] width 9 height 9
